Goal: Transaction & Acquisition: Purchase product/service

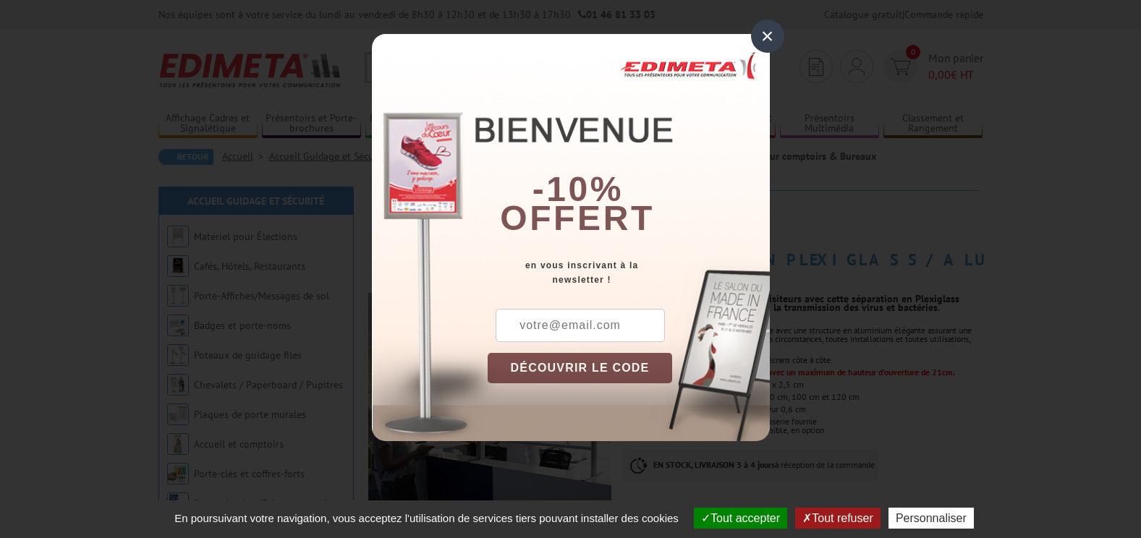
click at [765, 28] on div "×" at bounding box center [767, 36] width 33 height 33
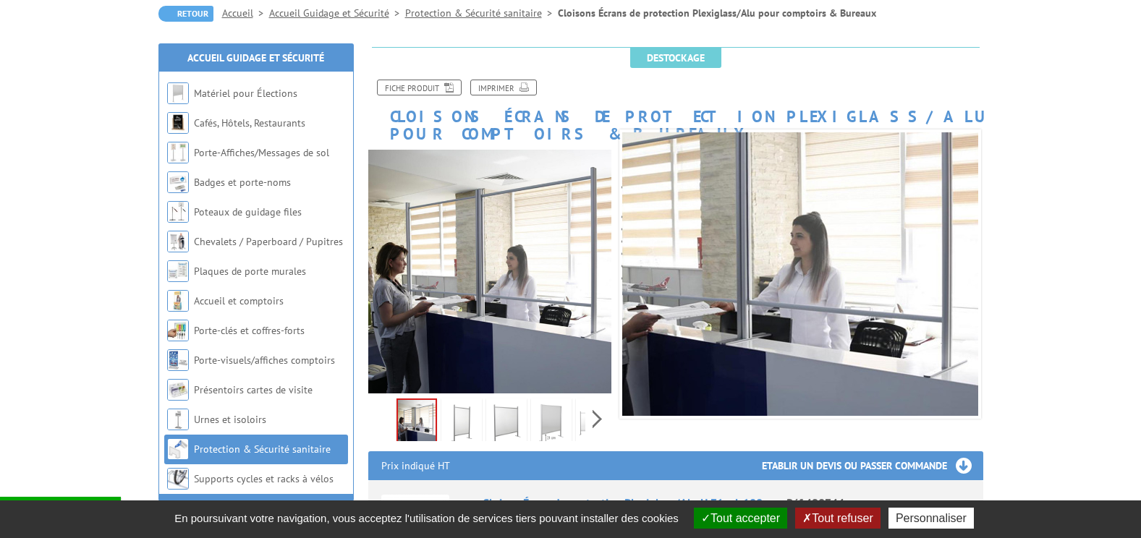
scroll to position [145, 0]
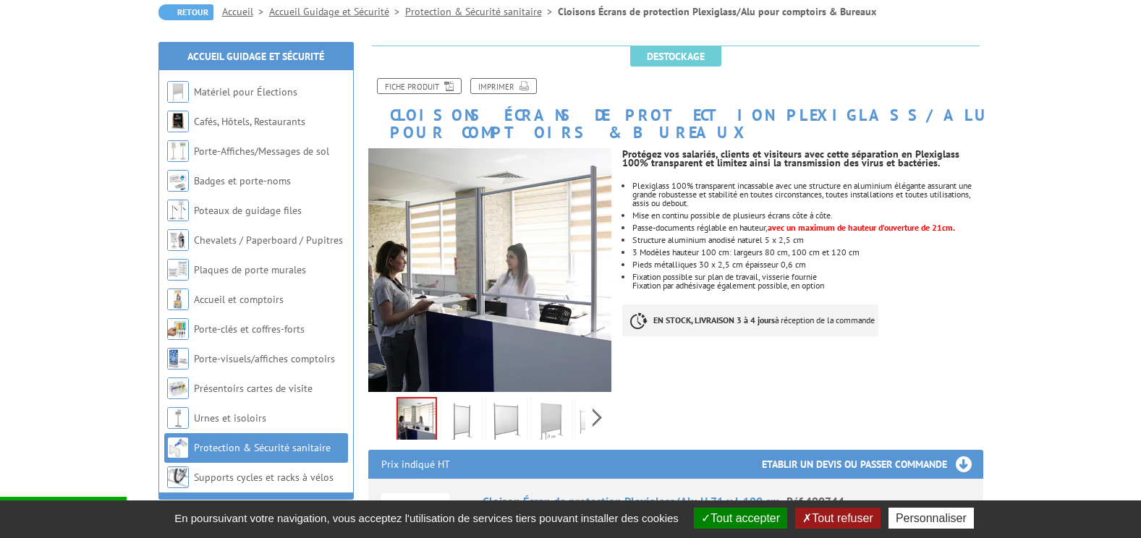
click at [744, 522] on button "Tout accepter" at bounding box center [740, 518] width 93 height 21
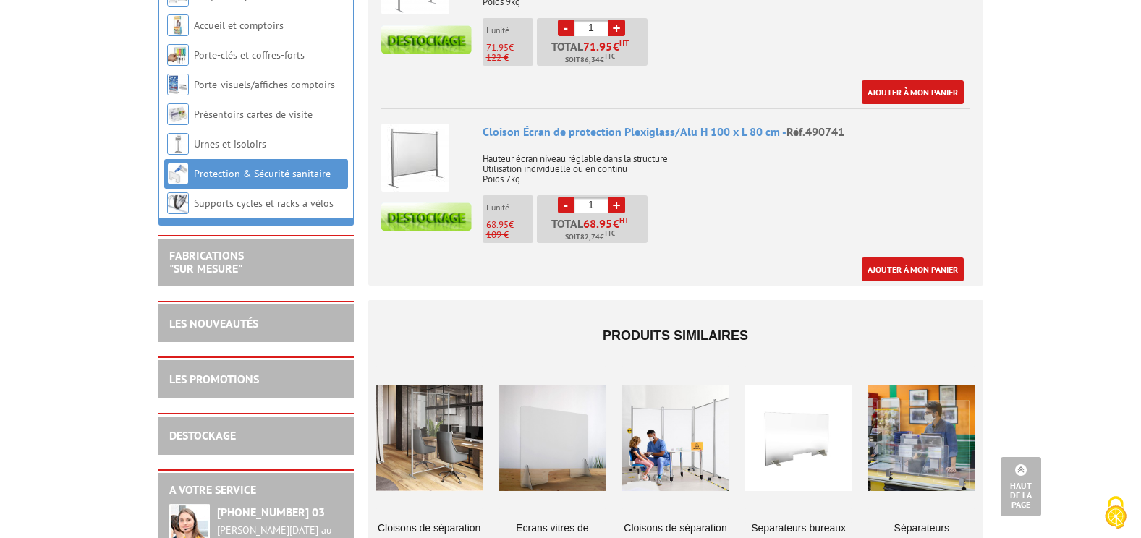
scroll to position [940, 0]
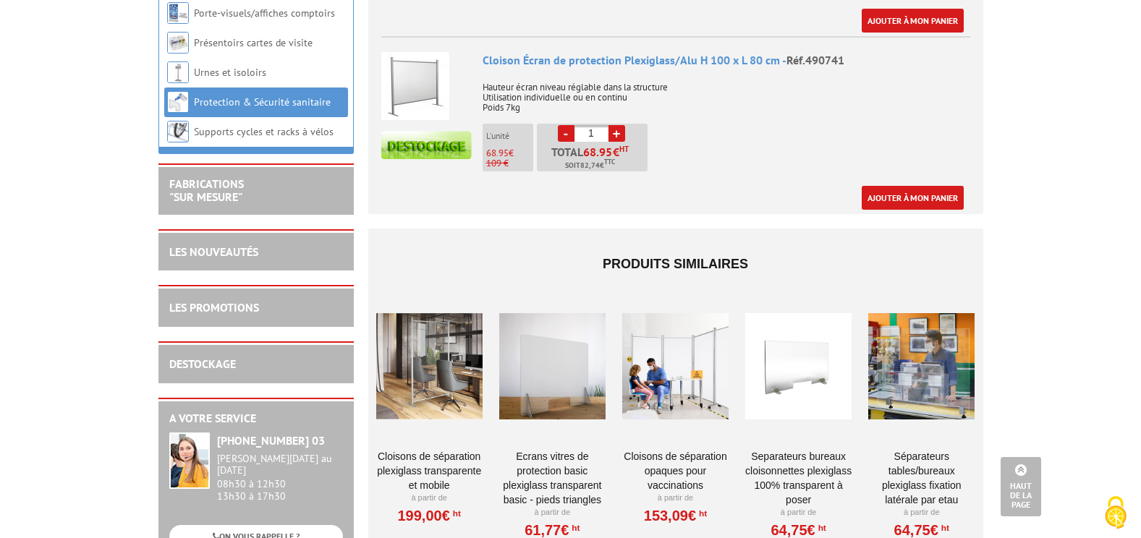
click at [571, 455] on link "ECRANS VITRES DE PROTECTION BASIC PLEXIGLASS TRANSPARENT BASIC - pieds triangles" at bounding box center [552, 478] width 106 height 58
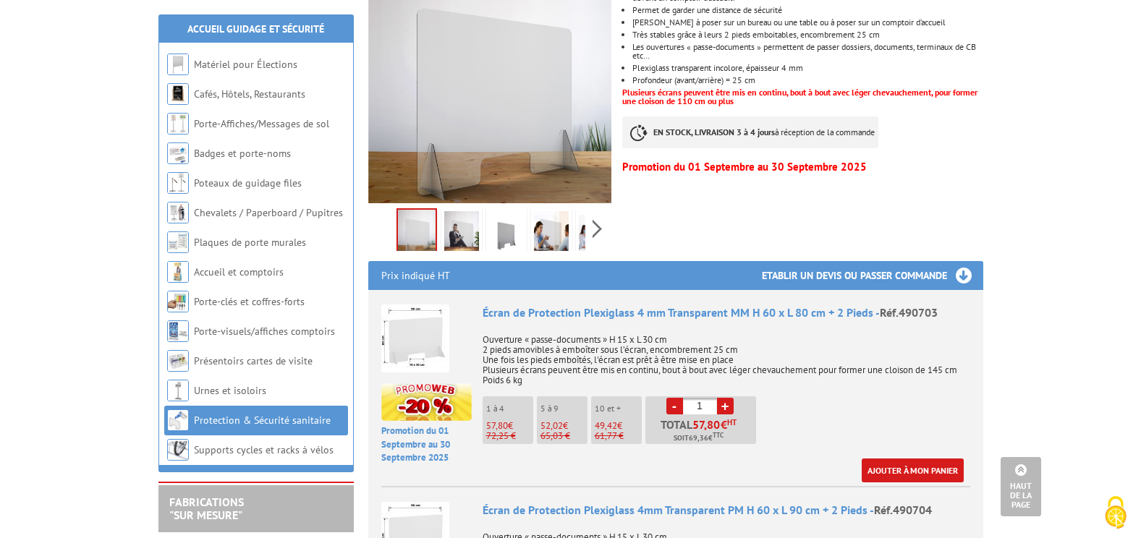
scroll to position [217, 0]
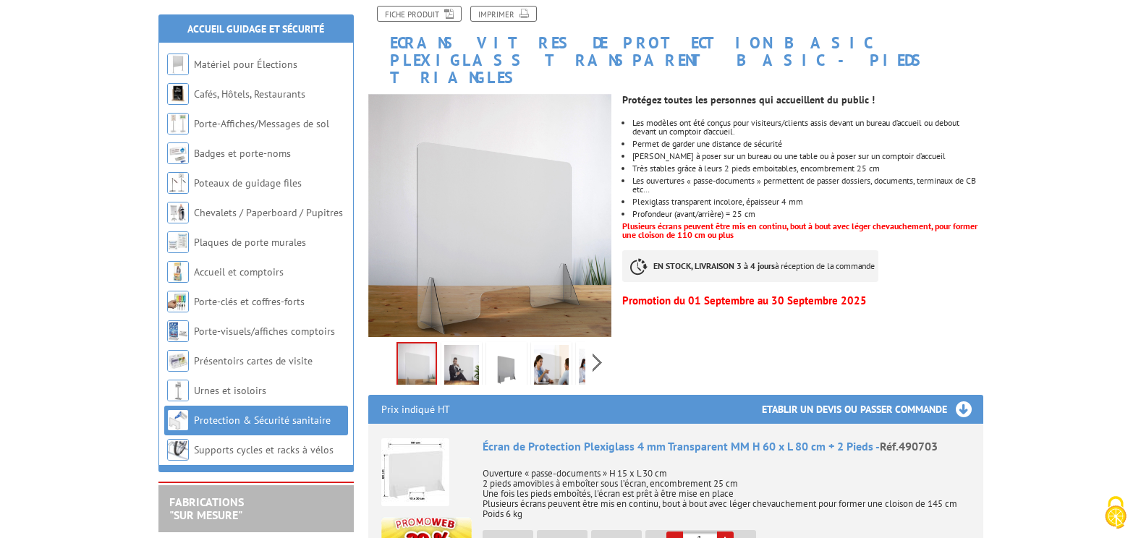
click at [455, 347] on img at bounding box center [461, 367] width 35 height 45
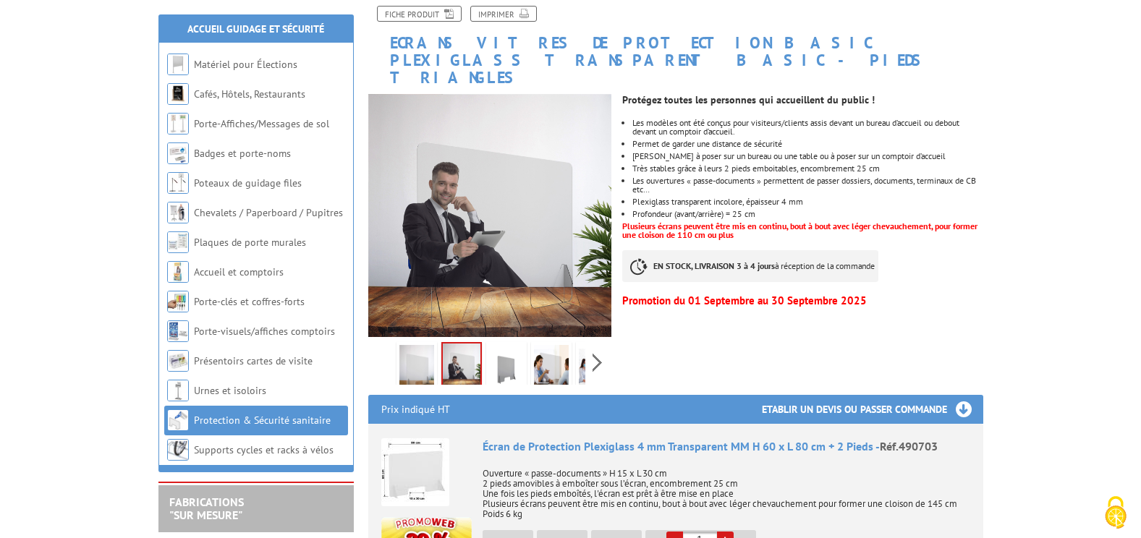
click at [509, 350] on img at bounding box center [506, 367] width 35 height 45
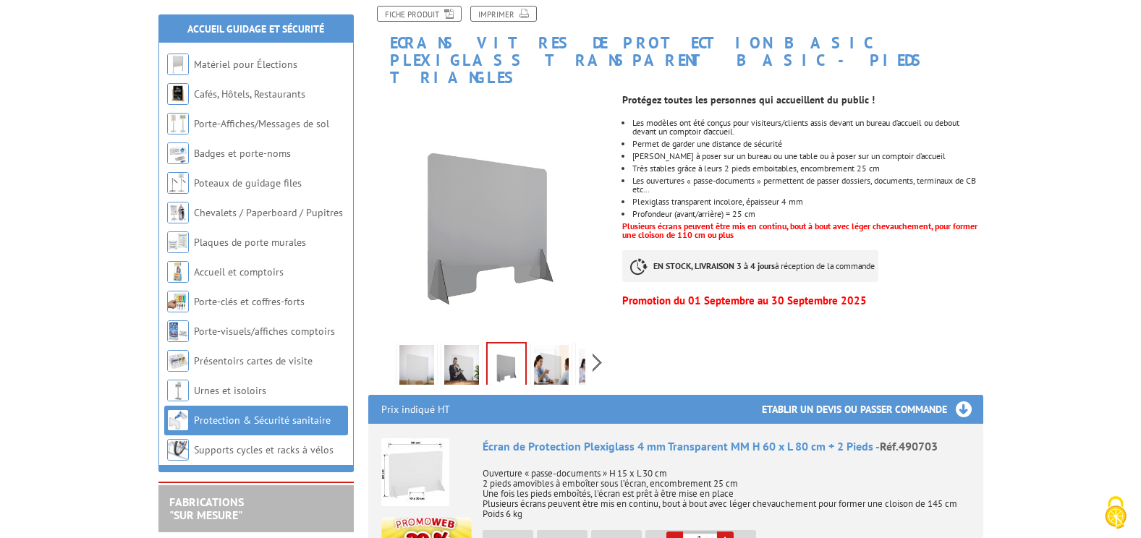
click at [558, 349] on img at bounding box center [551, 367] width 35 height 45
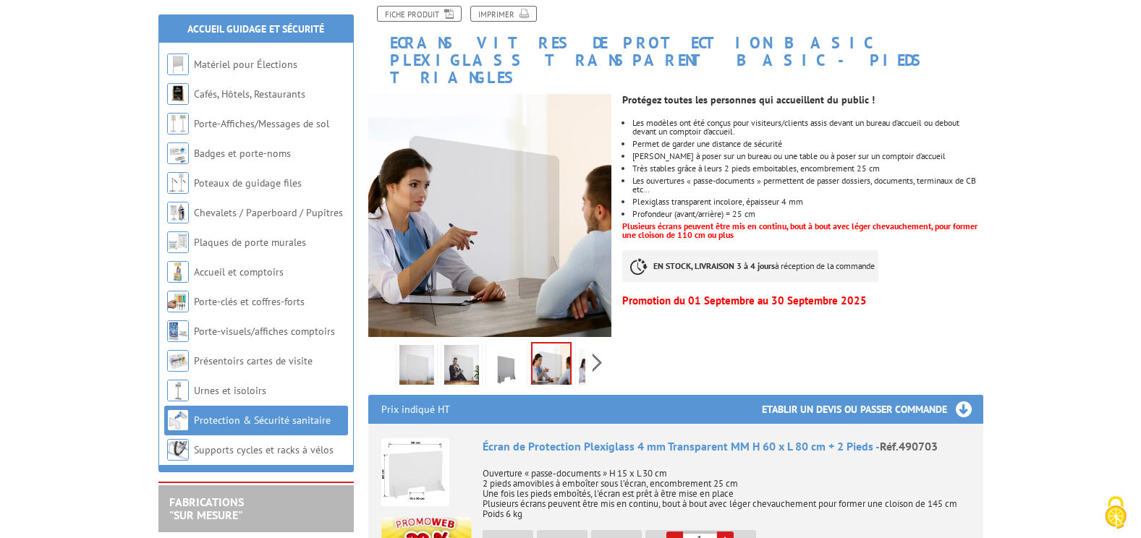
click at [589, 351] on div "Previous Next" at bounding box center [490, 362] width 244 height 51
click at [417, 346] on img at bounding box center [416, 367] width 35 height 45
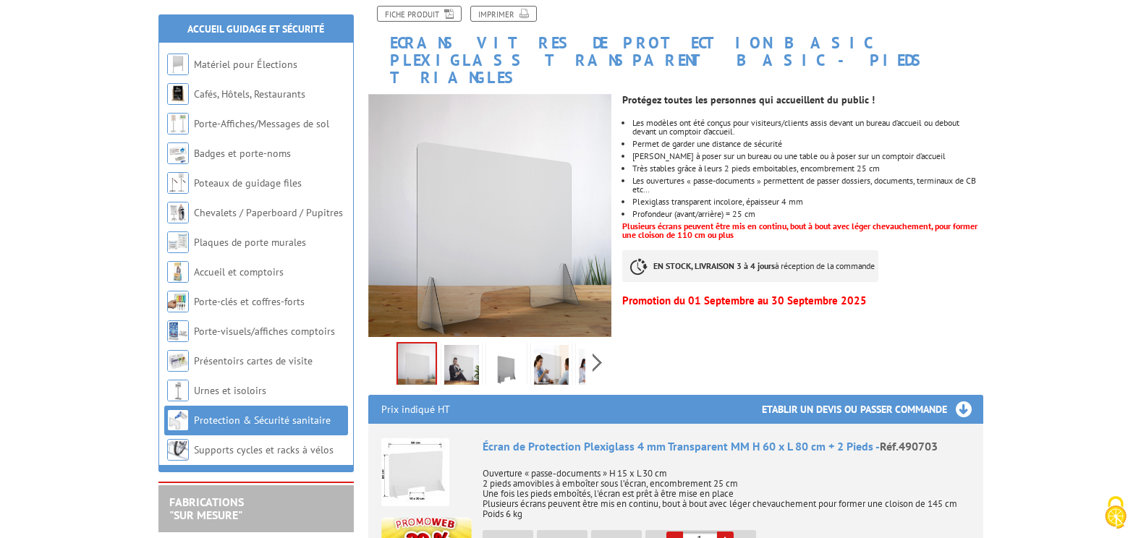
scroll to position [145, 0]
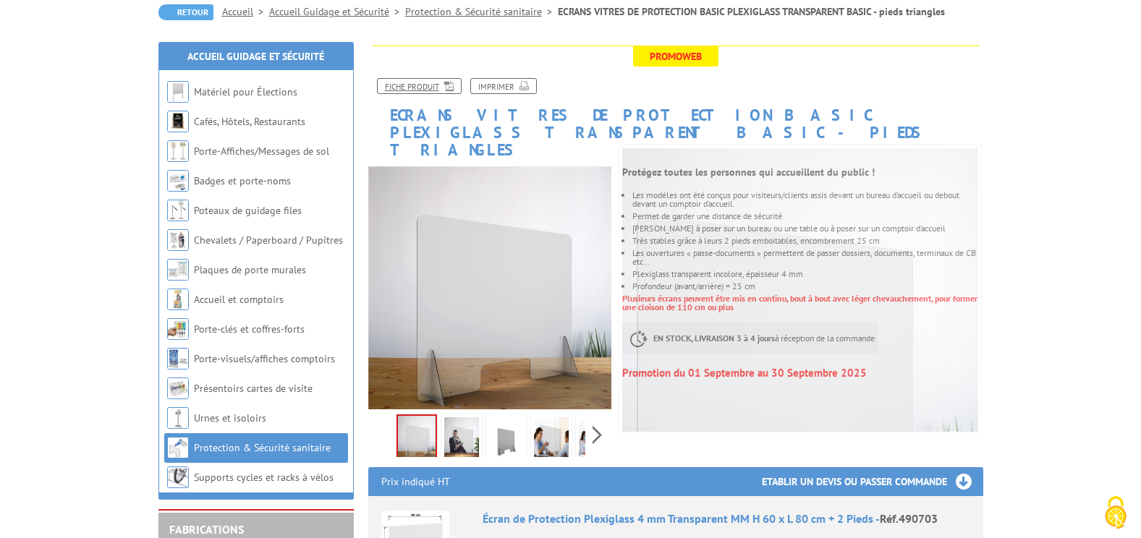
click at [423, 85] on link "Fiche produit" at bounding box center [419, 86] width 85 height 16
